Goal: Information Seeking & Learning: Learn about a topic

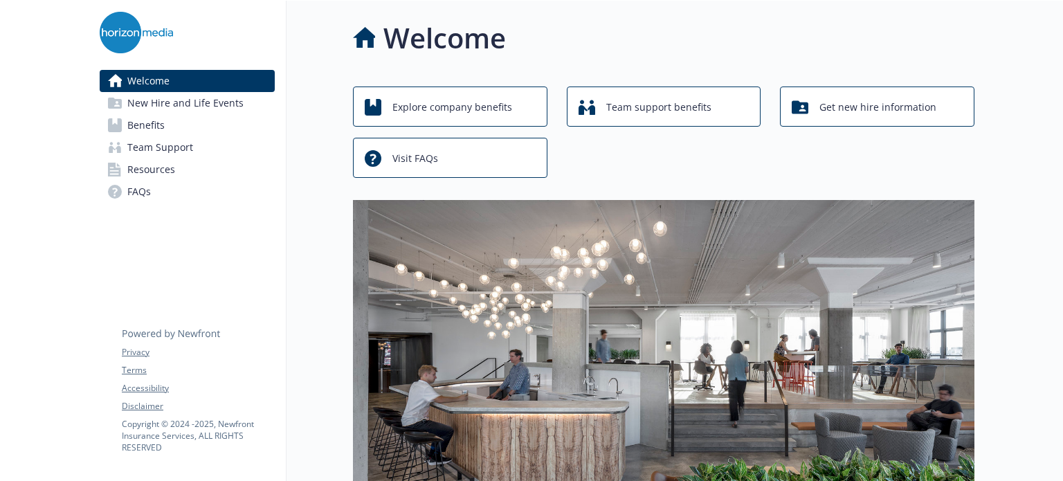
click at [162, 135] on span "Benefits" at bounding box center [145, 125] width 37 height 22
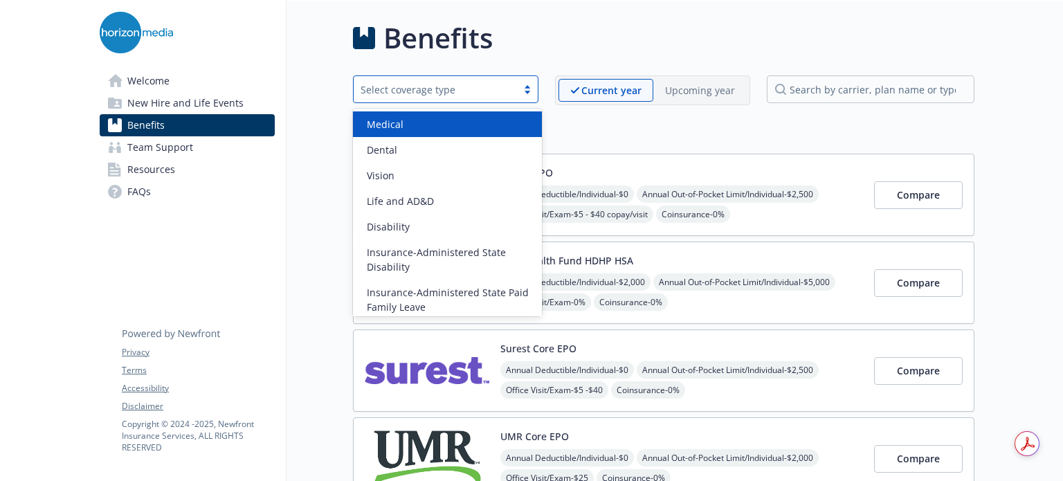
click at [431, 88] on div "Select coverage type" at bounding box center [434, 89] width 149 height 15
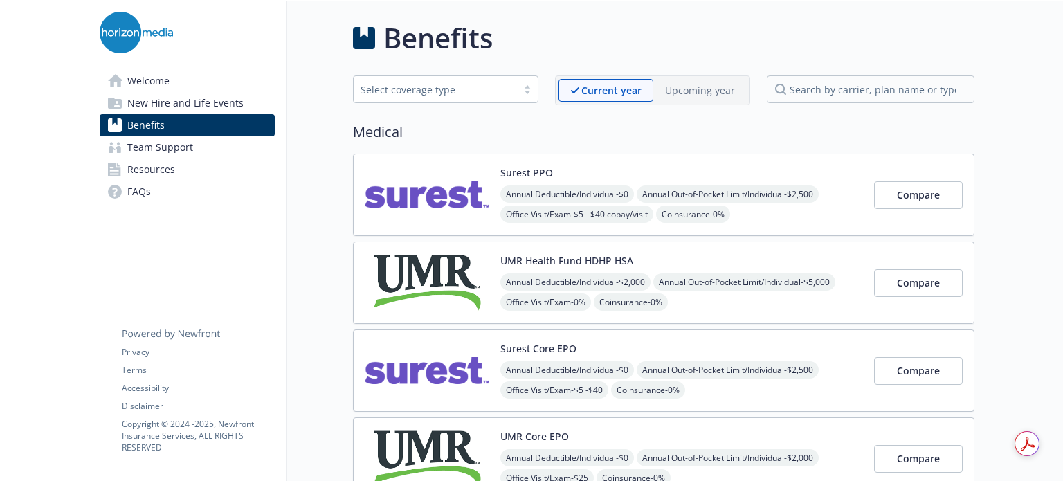
click at [164, 177] on span "Resources" at bounding box center [151, 169] width 48 height 22
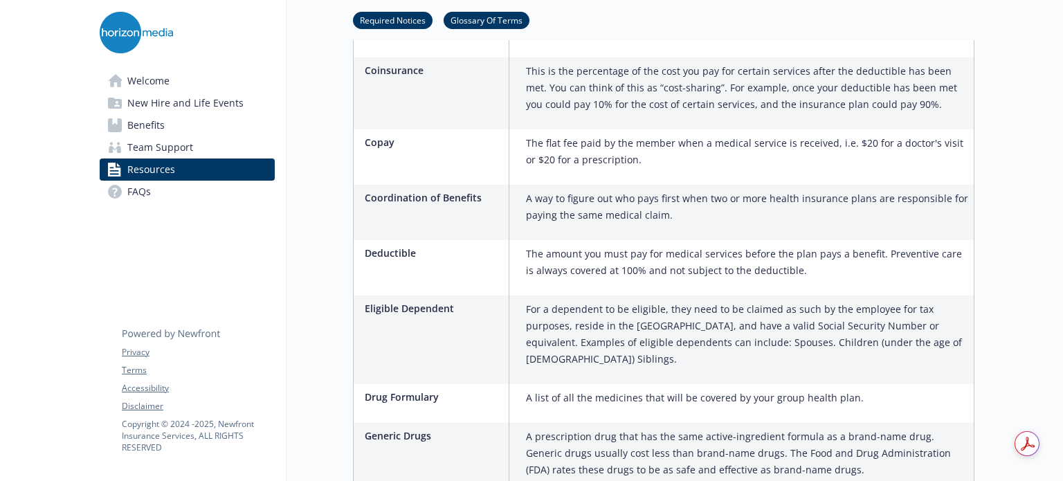
scroll to position [1868, 0]
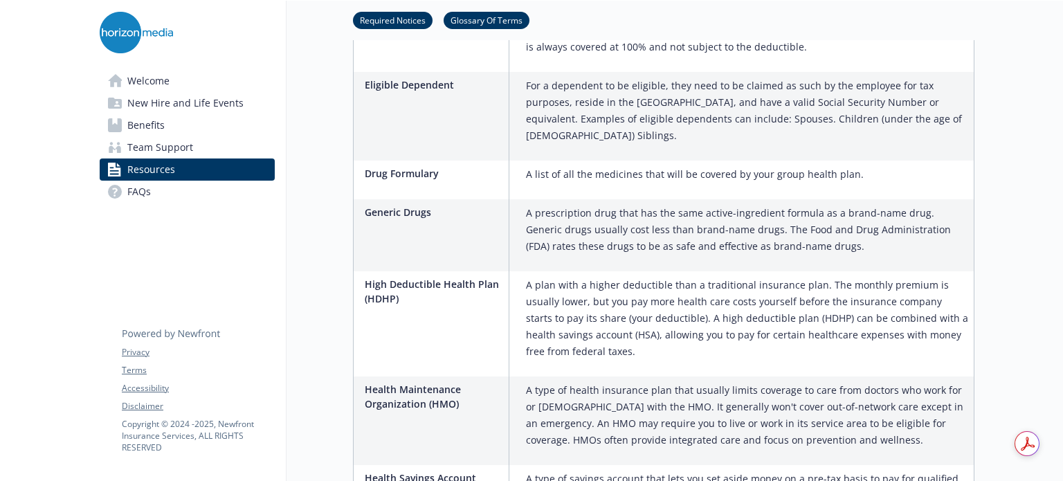
click at [141, 35] on img at bounding box center [136, 33] width 73 height 42
click at [126, 33] on img at bounding box center [136, 33] width 73 height 42
click at [153, 82] on span "Welcome" at bounding box center [148, 81] width 42 height 22
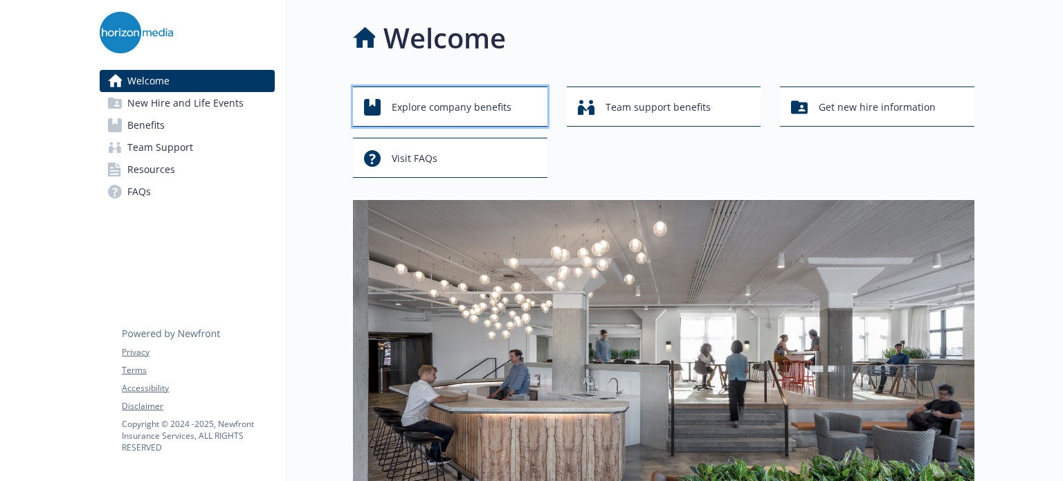
click at [510, 104] on div "Explore company benefits" at bounding box center [452, 107] width 176 height 26
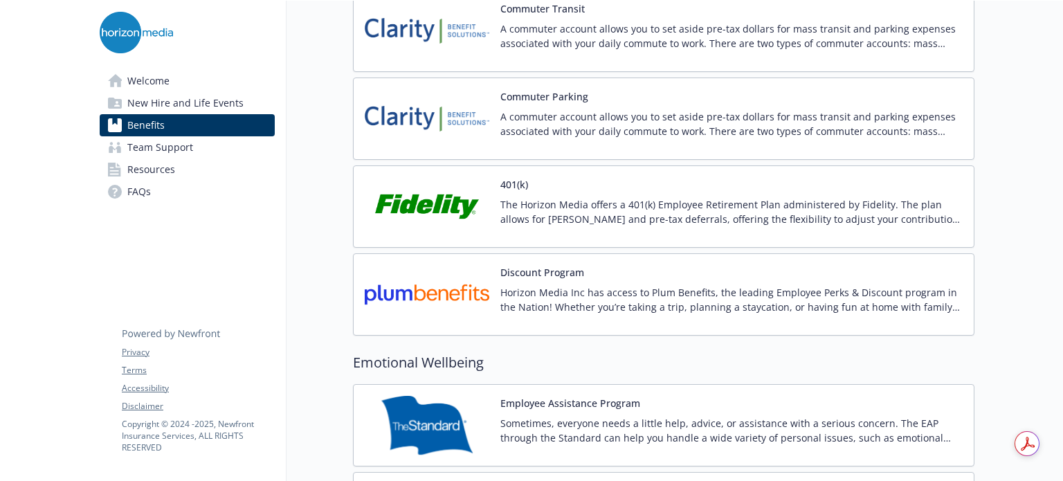
click at [438, 190] on img at bounding box center [427, 206] width 125 height 59
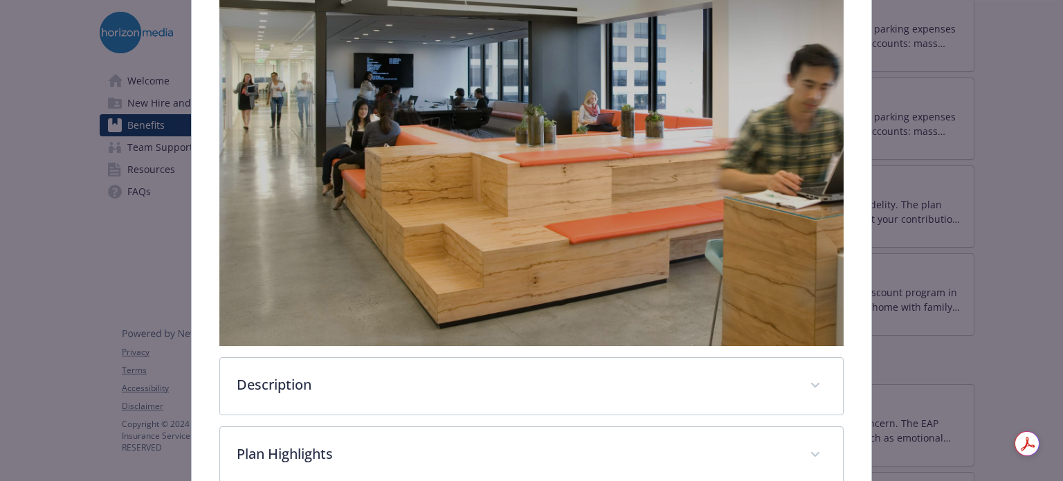
scroll to position [422, 0]
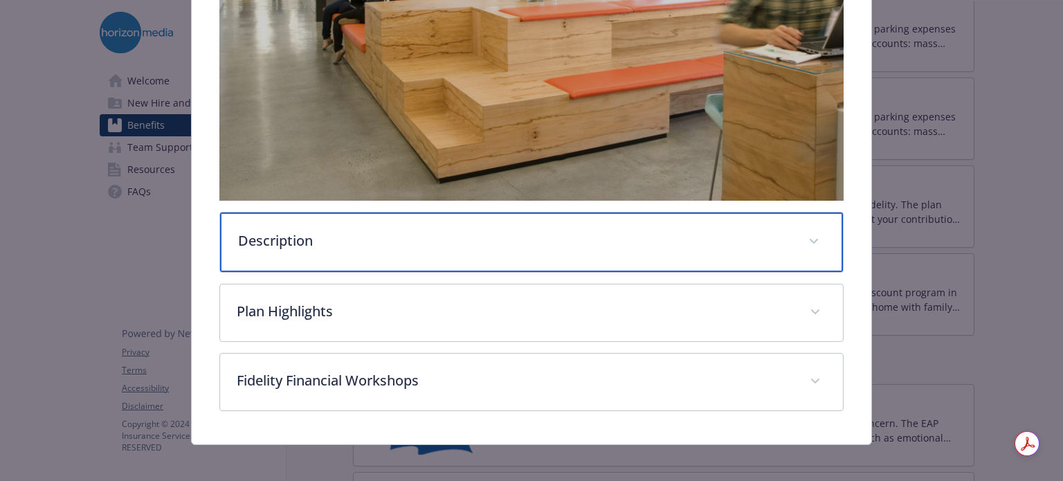
click at [434, 240] on p "Description" at bounding box center [514, 240] width 553 height 21
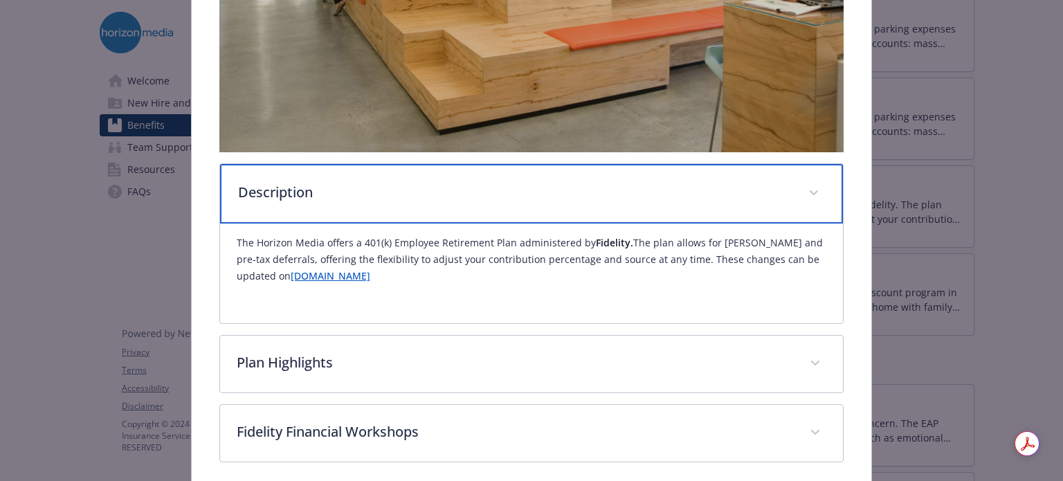
scroll to position [524, 0]
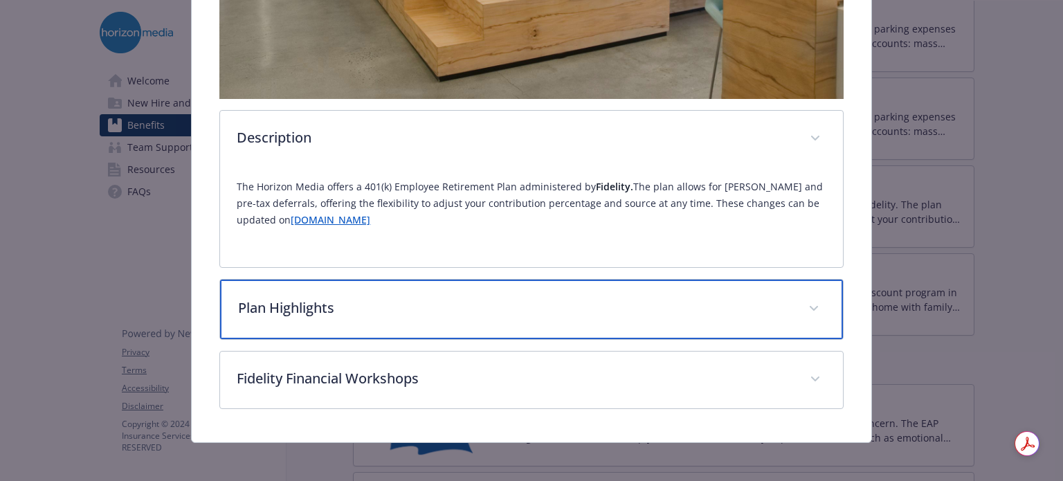
click at [436, 311] on p "Plan Highlights" at bounding box center [514, 307] width 553 height 21
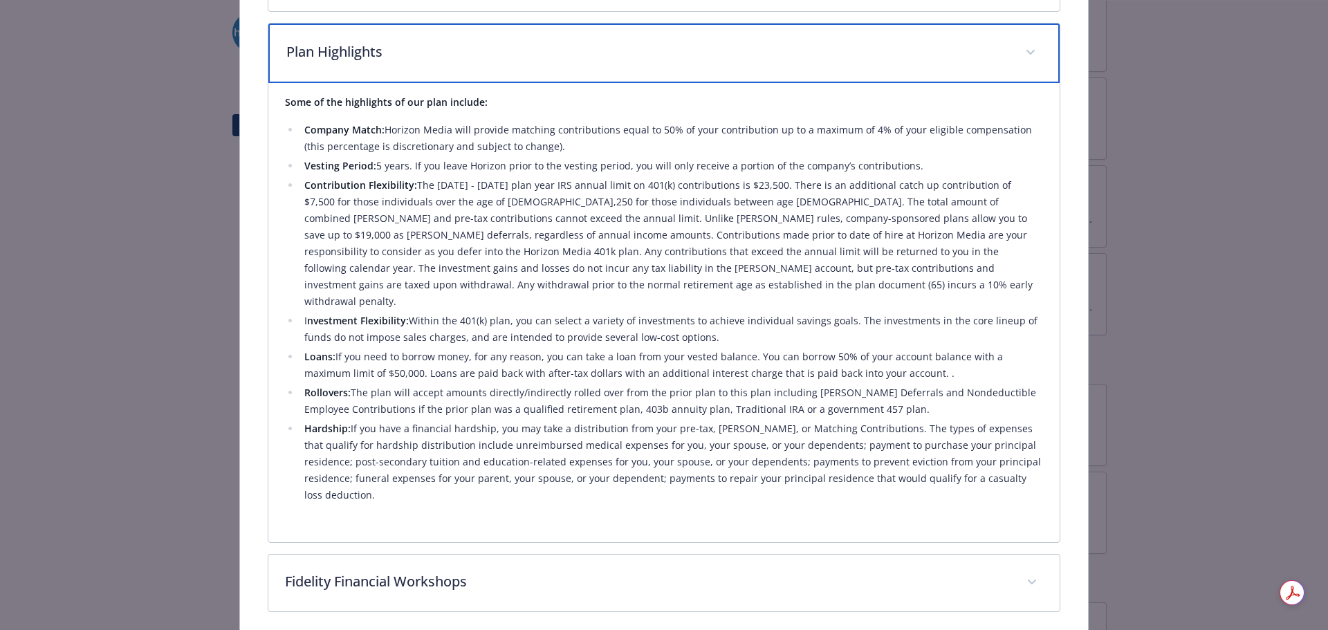
scroll to position [870, 0]
